Goal: Find contact information: Find contact information

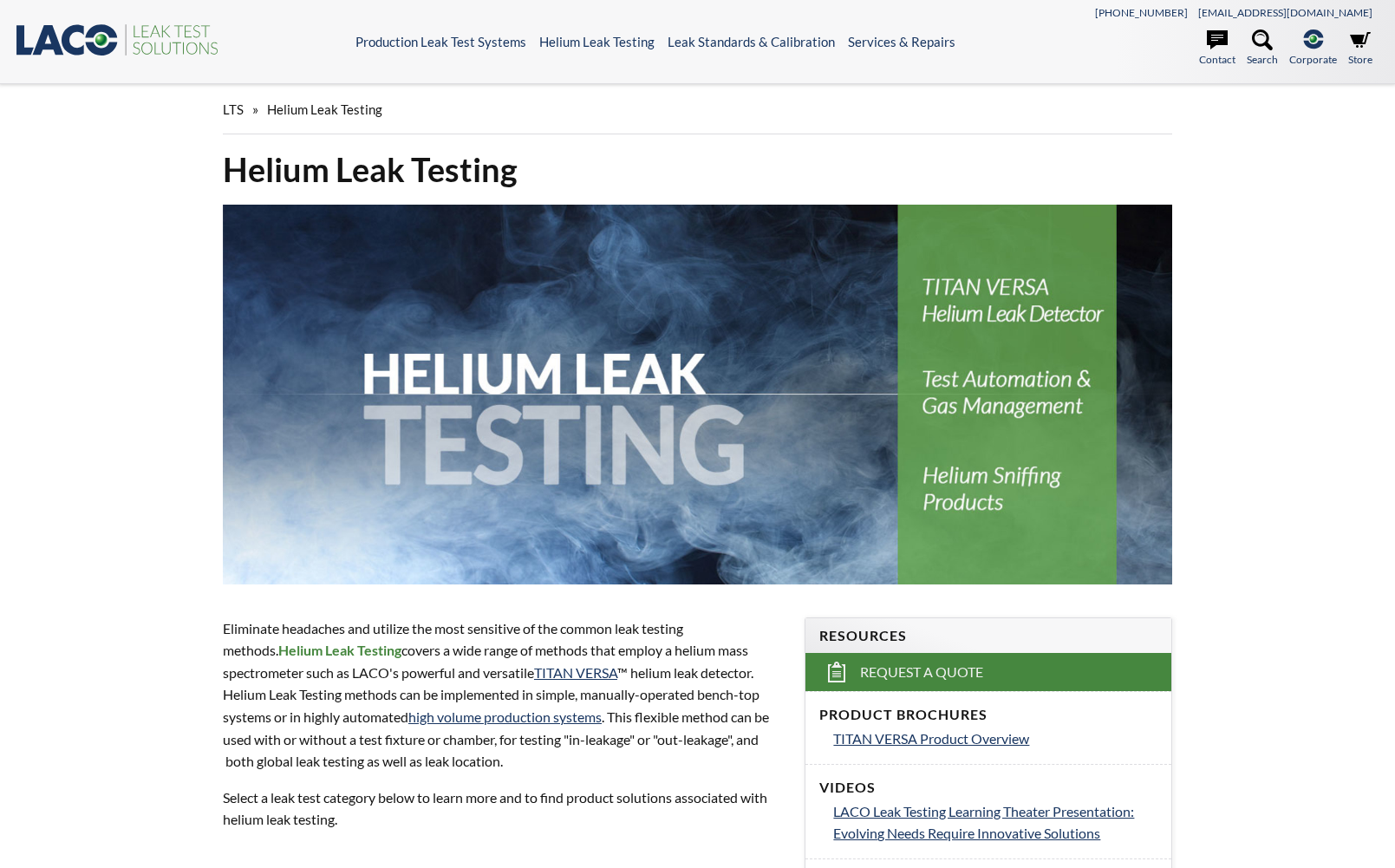
select select
click at [1219, 38] on icon at bounding box center [1217, 40] width 21 height 19
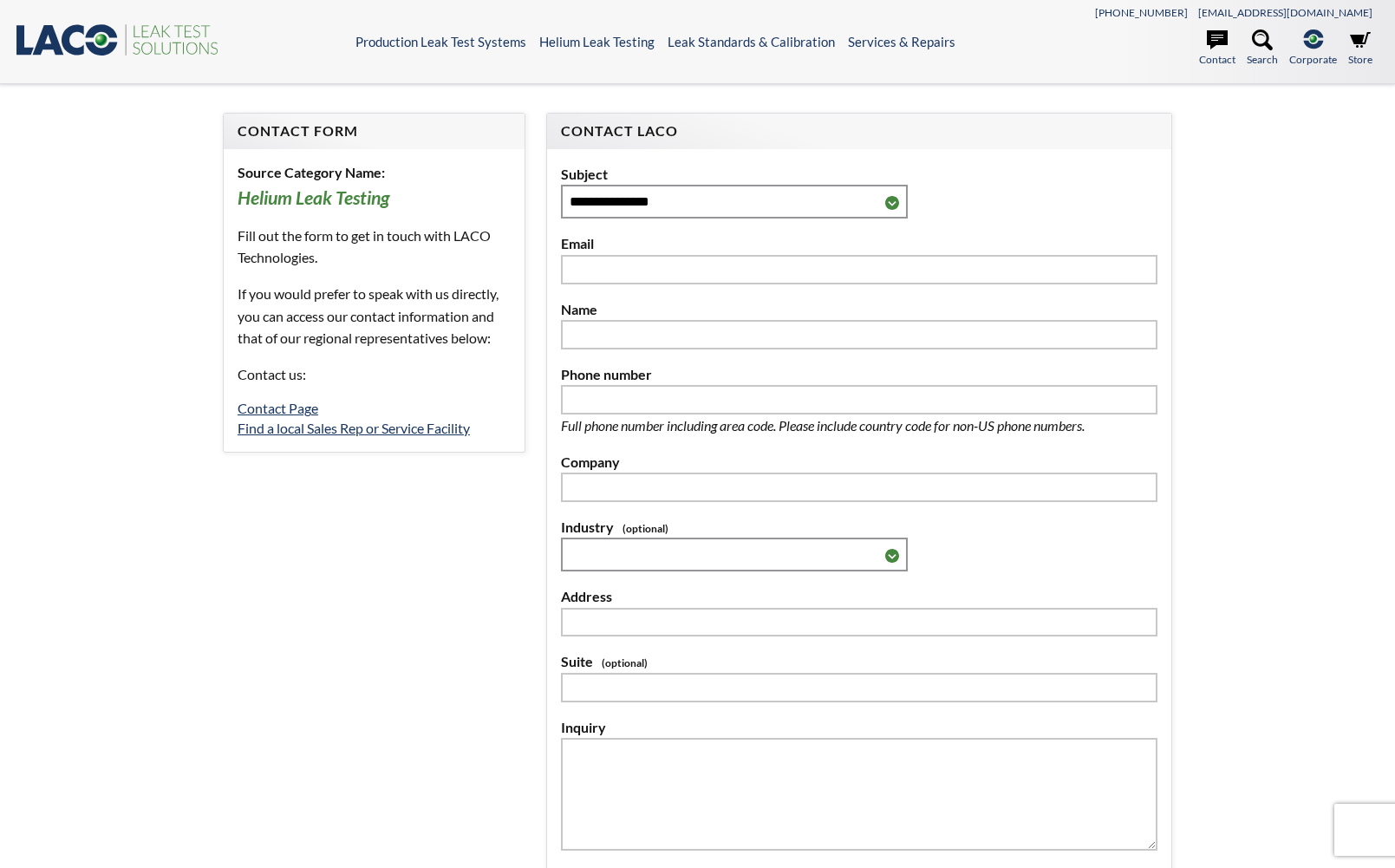
select select
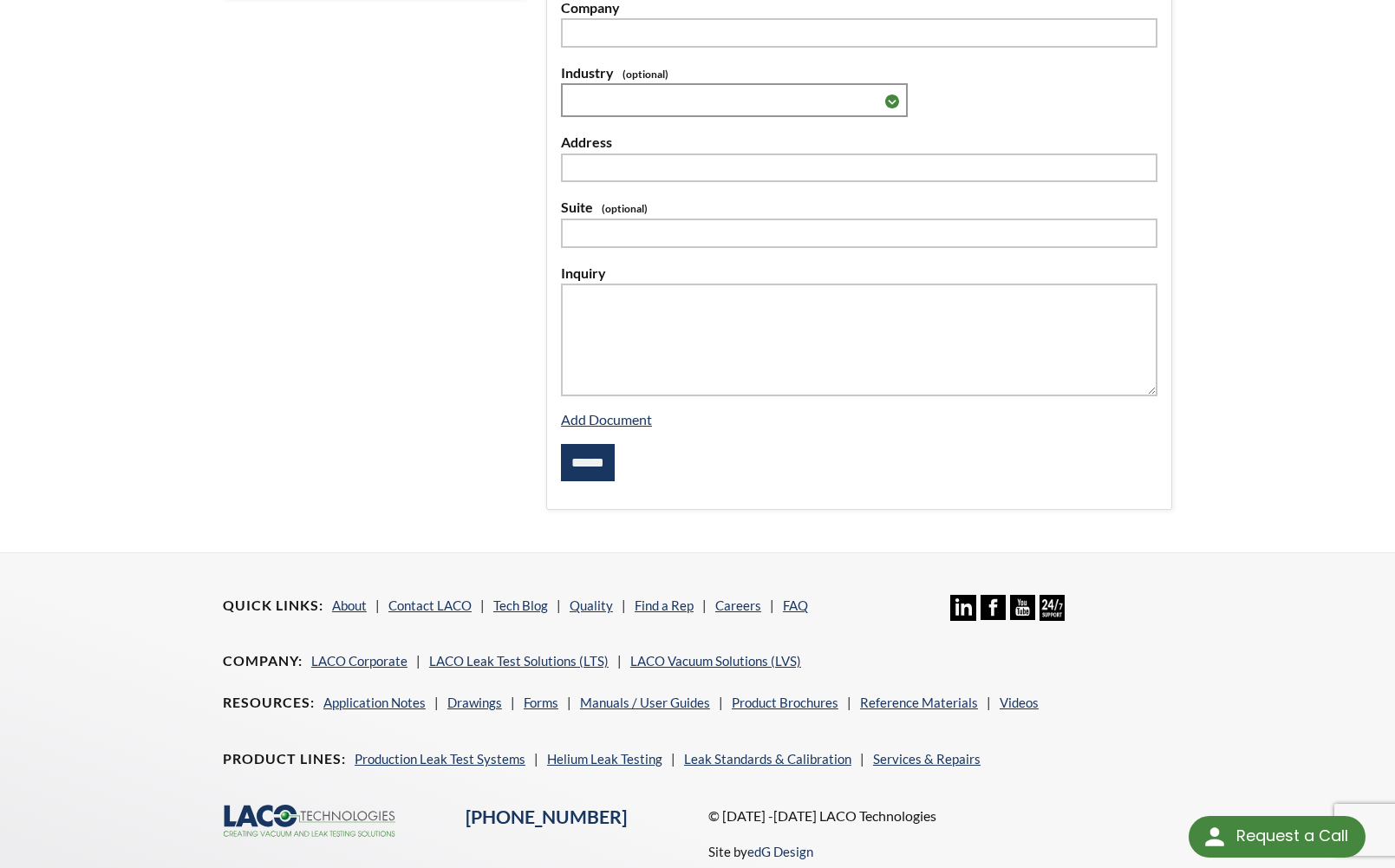
scroll to position [541, 0]
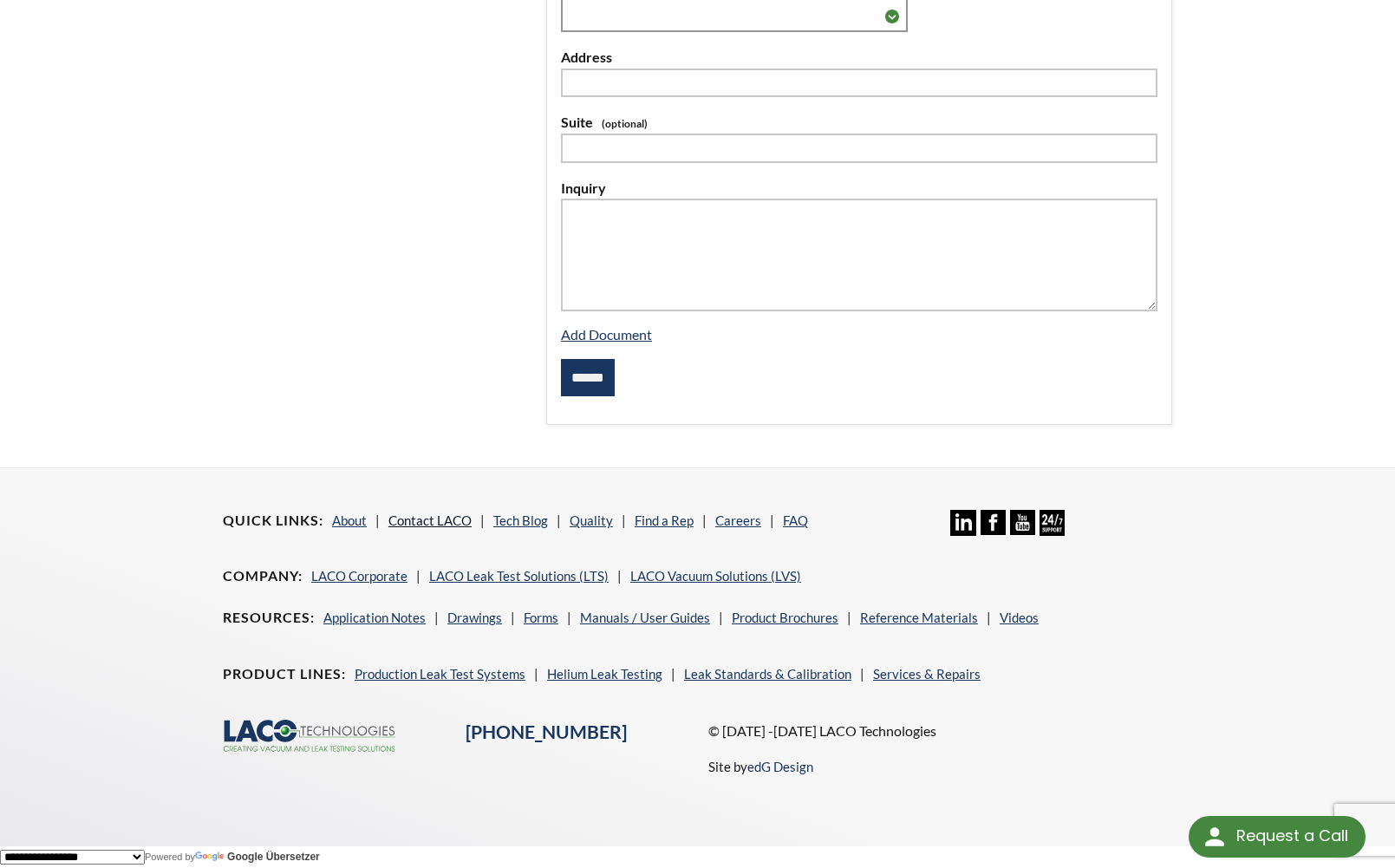
click at [457, 522] on link "Contact LACO" at bounding box center [430, 520] width 83 height 16
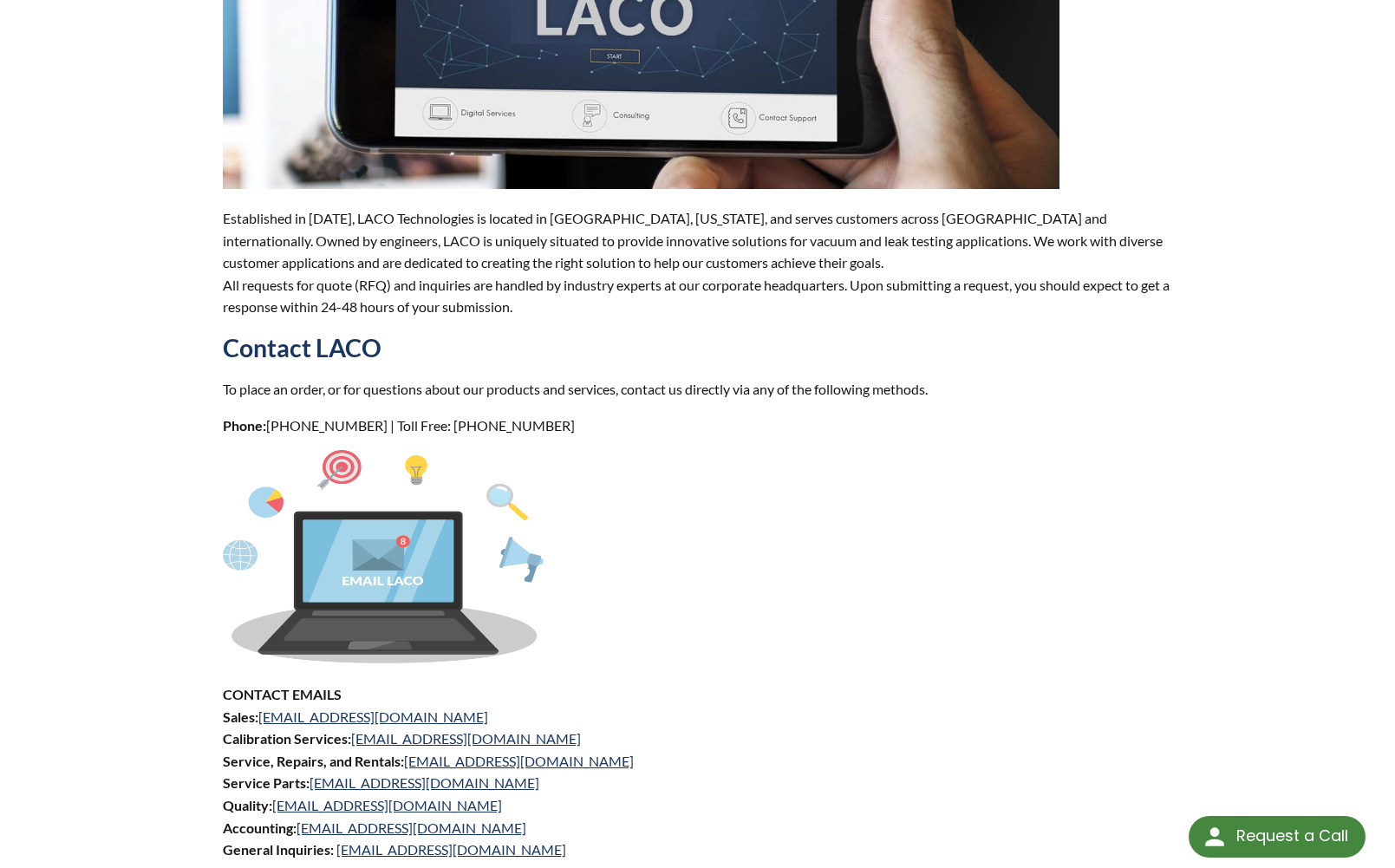
scroll to position [434, 0]
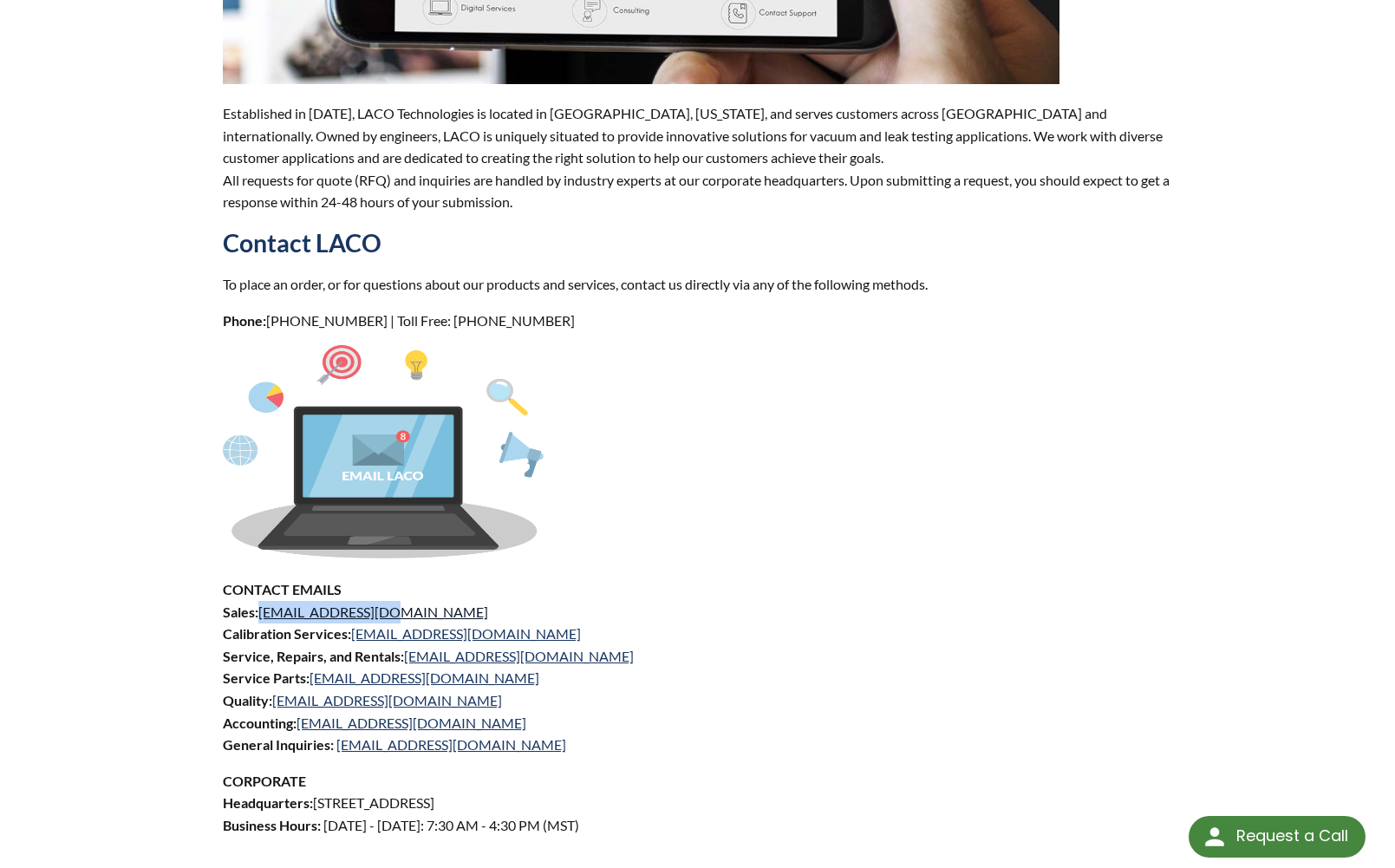
drag, startPoint x: 392, startPoint y: 613, endPoint x: 263, endPoint y: 619, distance: 129.1
click at [263, 619] on p "CONTACT EMAILS Sales: [EMAIL_ADDRESS][DOMAIN_NAME] Calibration Services: [EMAIL…" at bounding box center [697, 667] width 950 height 178
copy link "[EMAIL_ADDRESS][DOMAIN_NAME]"
click at [1382, 599] on div "Contact Us Established in [DATE], LACO Technologies is located in [GEOGRAPHIC_D…" at bounding box center [697, 584] width 1395 height 1868
